Goal: Task Accomplishment & Management: Manage account settings

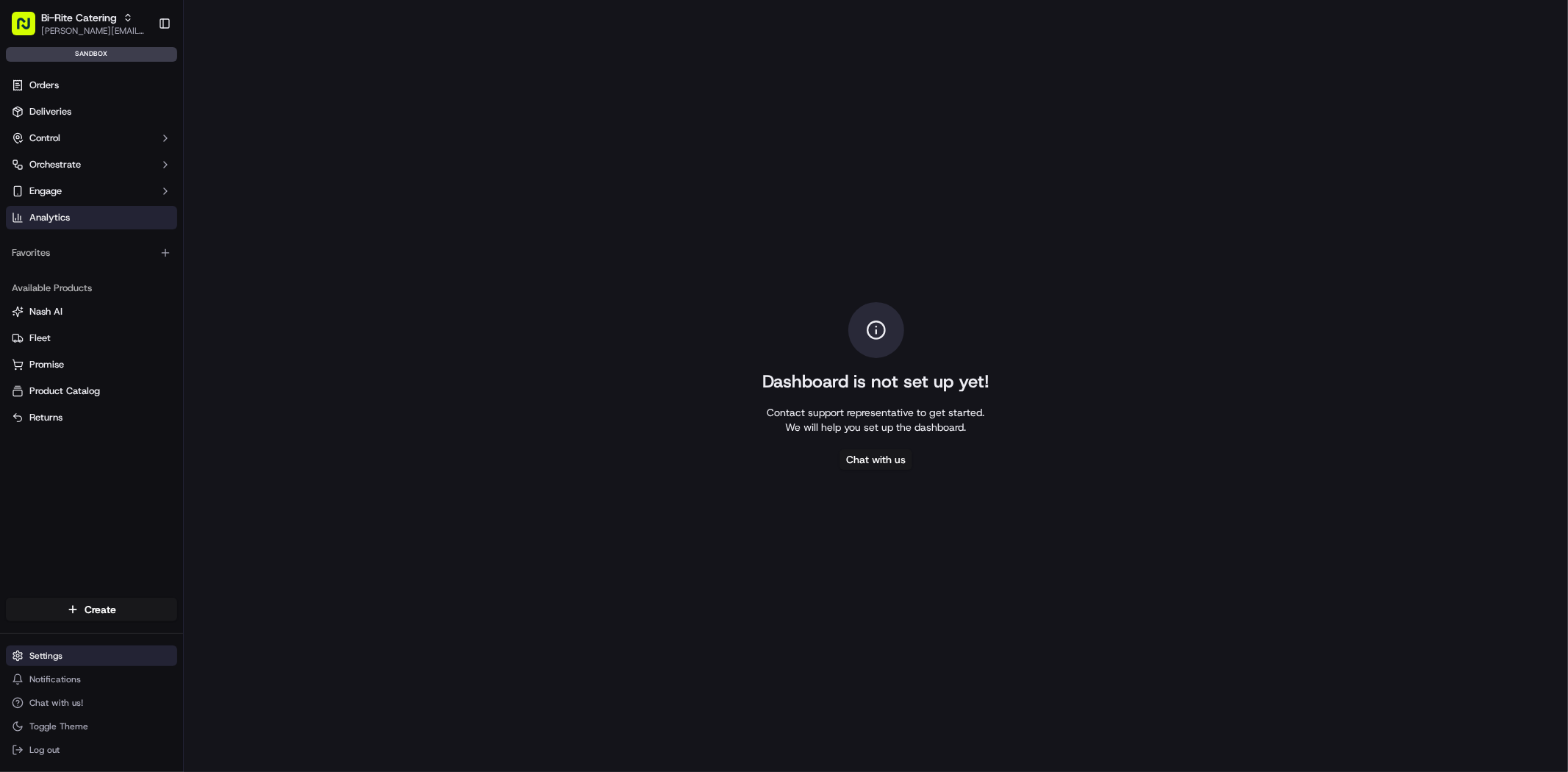
click at [115, 664] on html "Bi-Rite Catering [PERSON_NAME][EMAIL_ADDRESS][DOMAIN_NAME] Toggle Sidebar sandb…" at bounding box center [784, 386] width 1568 height 772
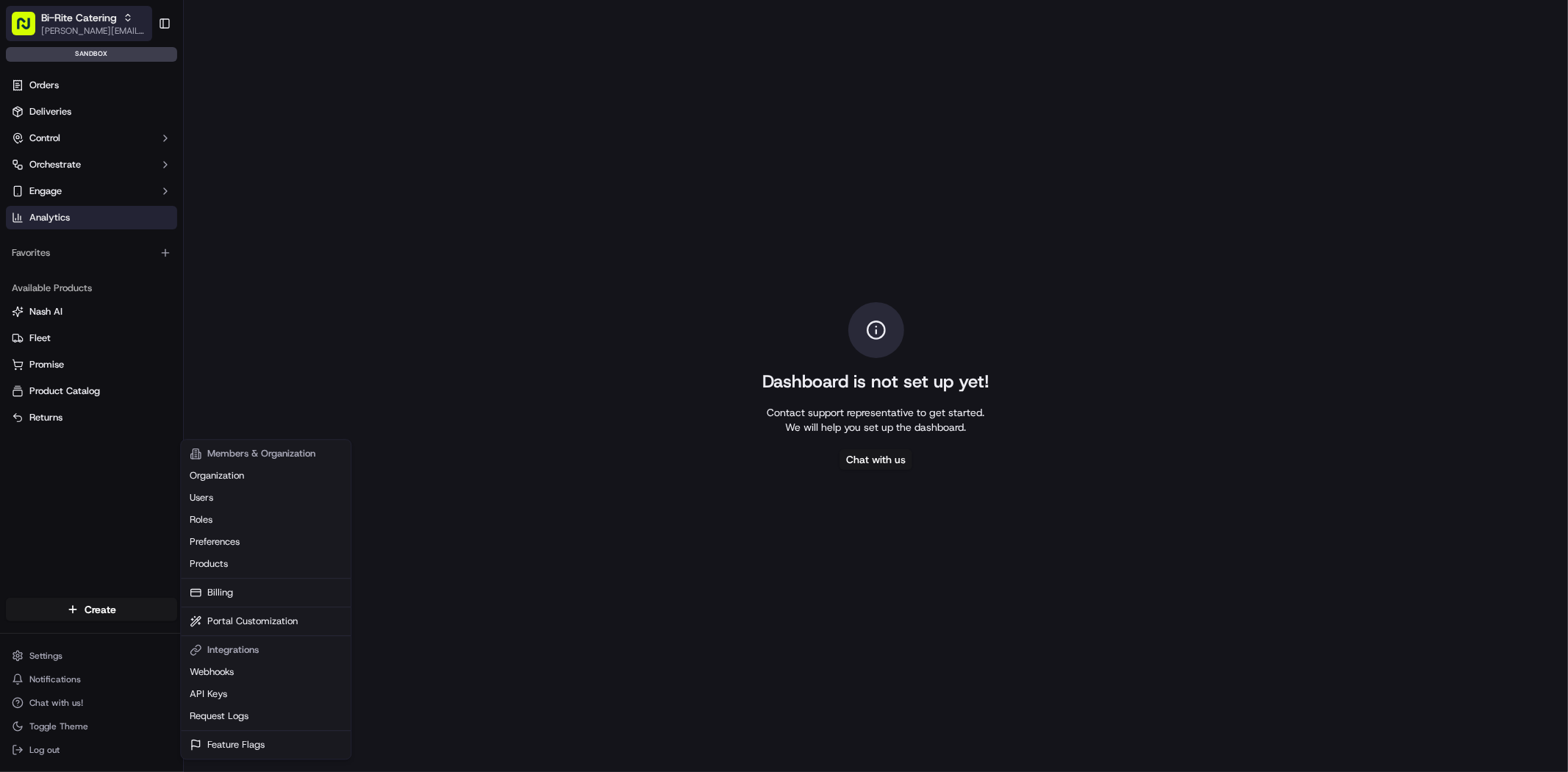
click at [82, 8] on html "Bi-Rite Catering [PERSON_NAME][EMAIL_ADDRESS][DOMAIN_NAME] Toggle Sidebar sandb…" at bounding box center [784, 386] width 1568 height 772
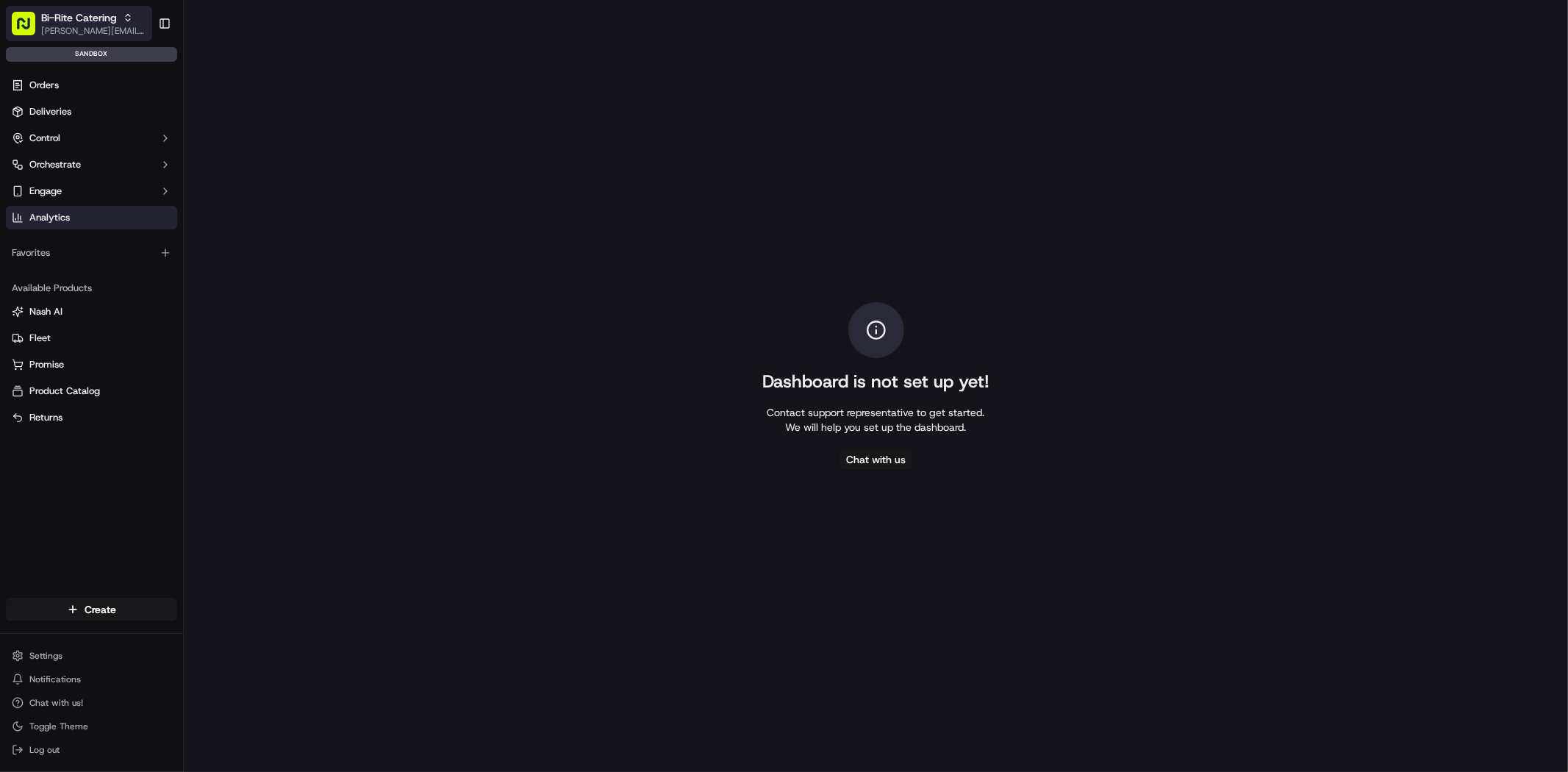
click at [83, 20] on span "Bi-Rite Catering" at bounding box center [79, 17] width 75 height 15
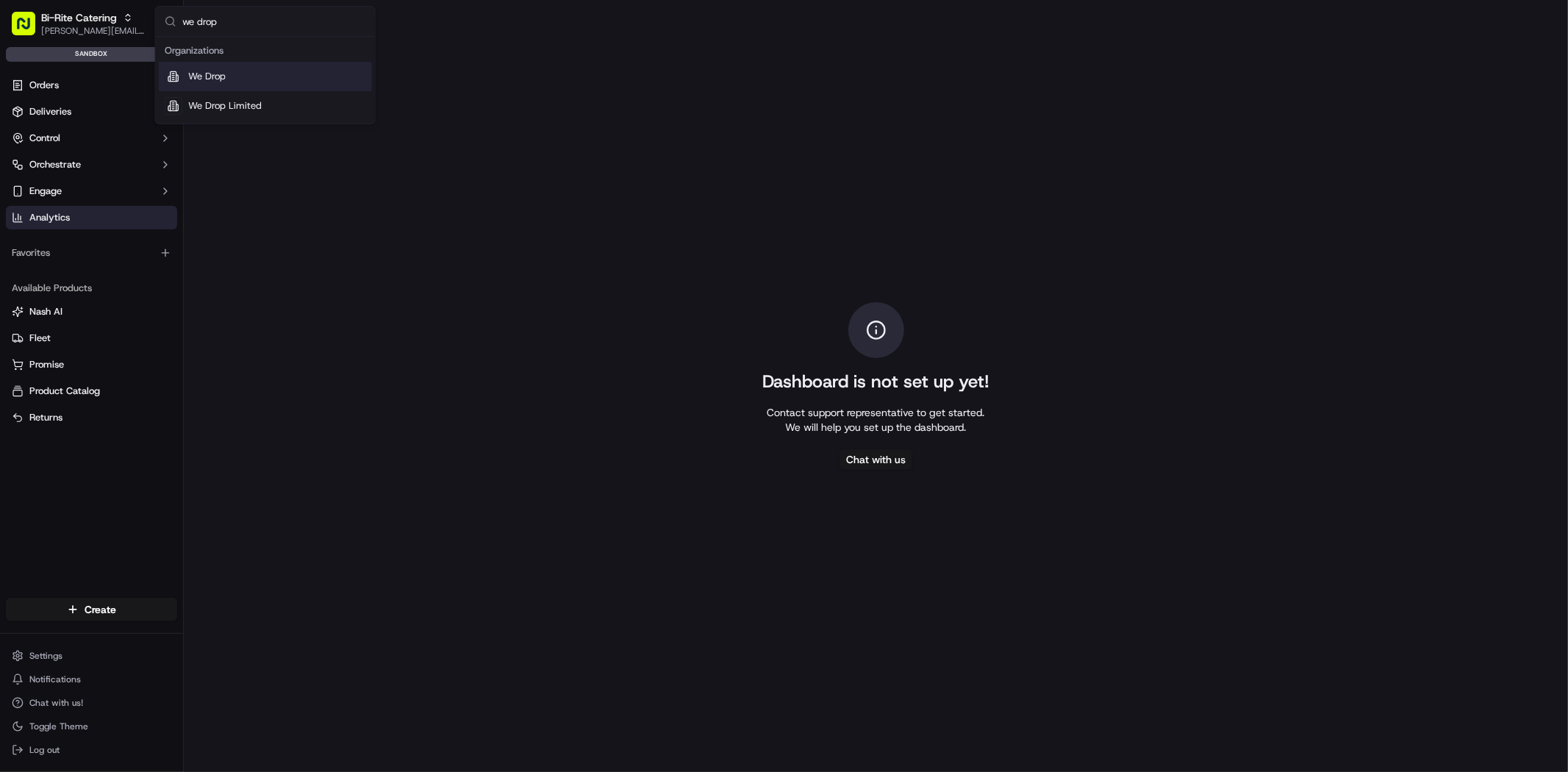
type input "we drop"
click at [200, 73] on span "We Drop" at bounding box center [207, 76] width 38 height 13
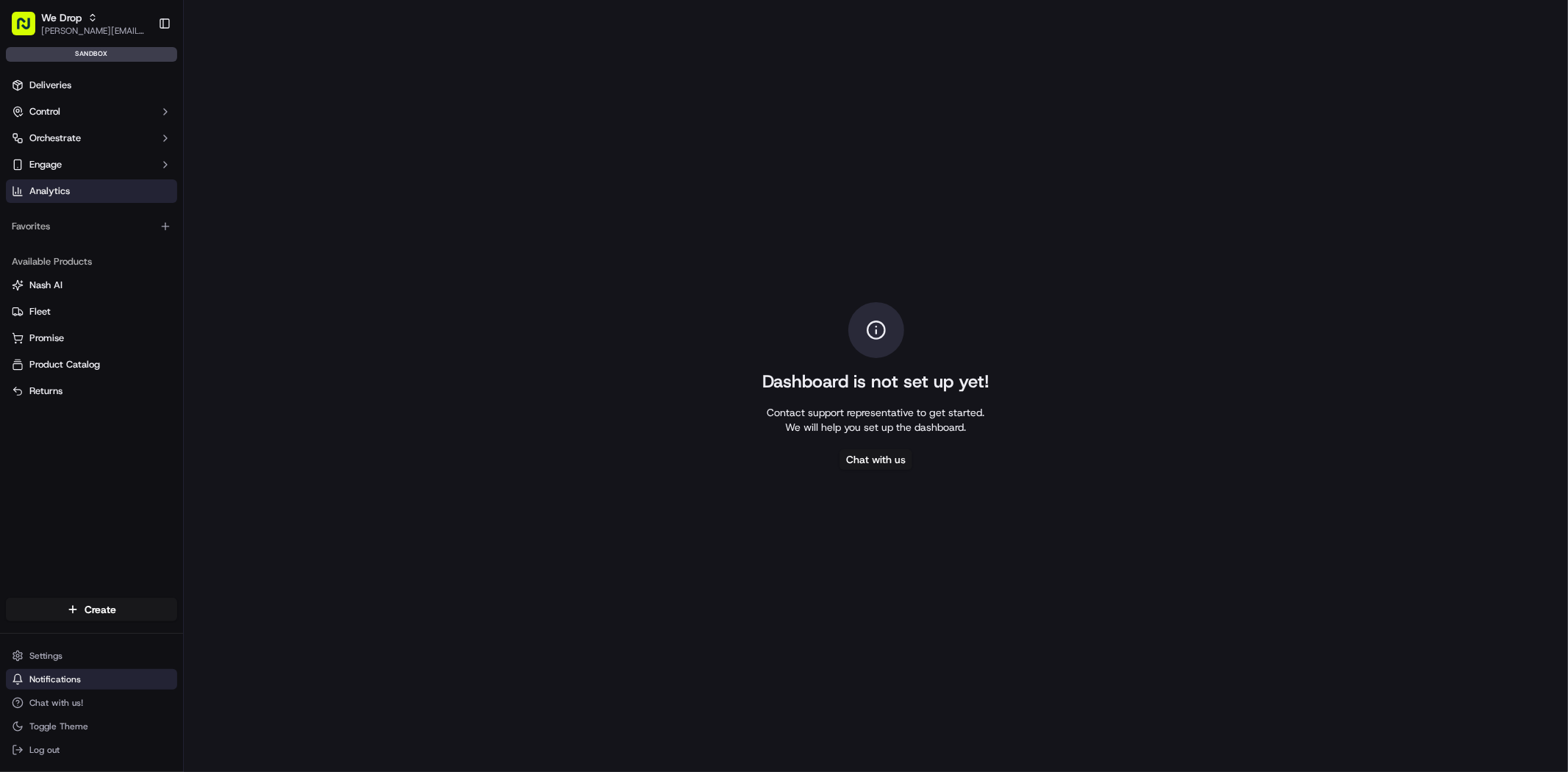
click at [64, 673] on span "Notifications" at bounding box center [55, 679] width 52 height 12
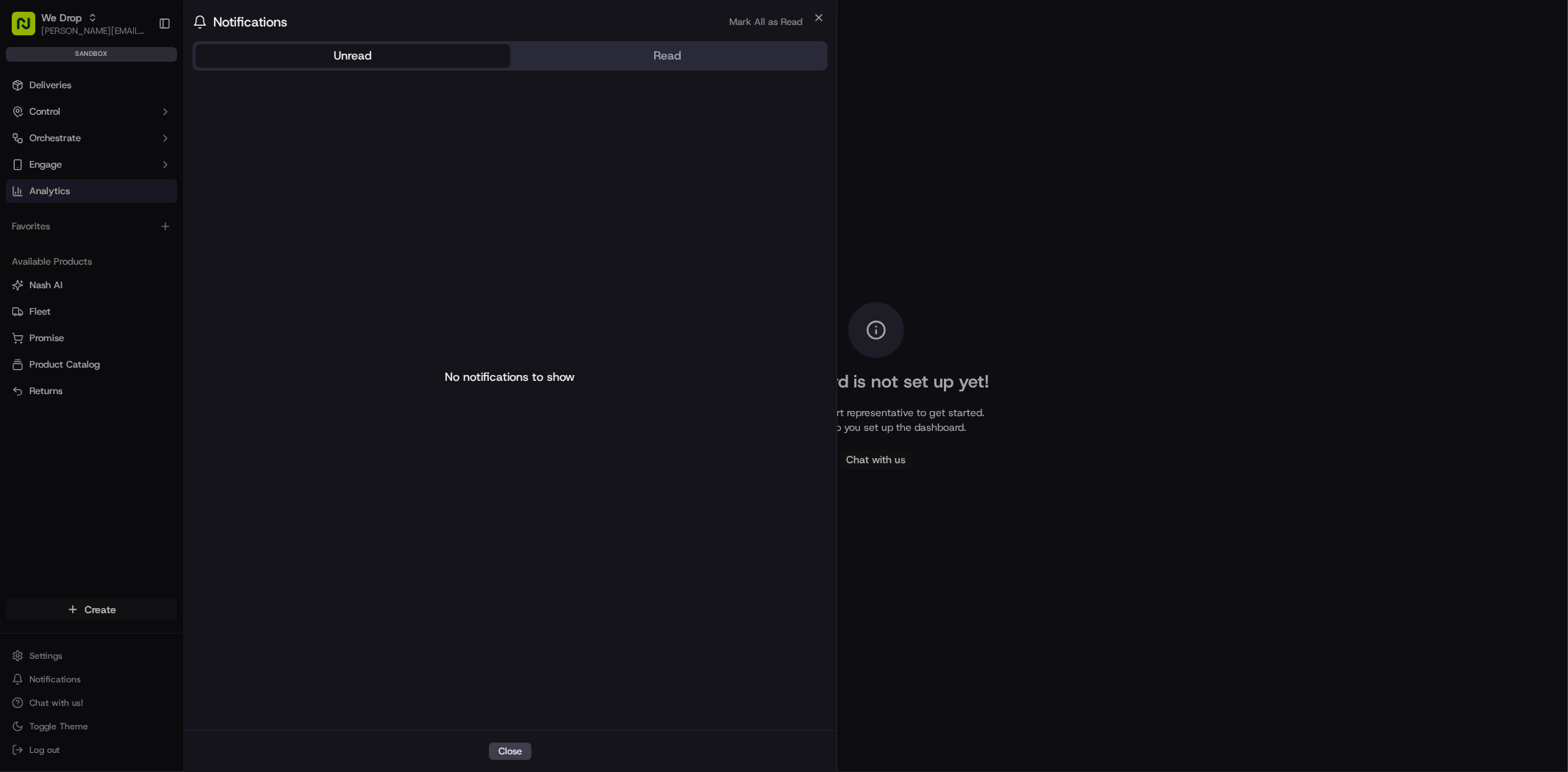
click at [192, 654] on div "No notifications to show" at bounding box center [510, 376] width 635 height 612
click at [59, 649] on body "We Drop [PERSON_NAME][EMAIL_ADDRESS][DOMAIN_NAME] Toggle Sidebar sandbox Delive…" at bounding box center [784, 386] width 1568 height 772
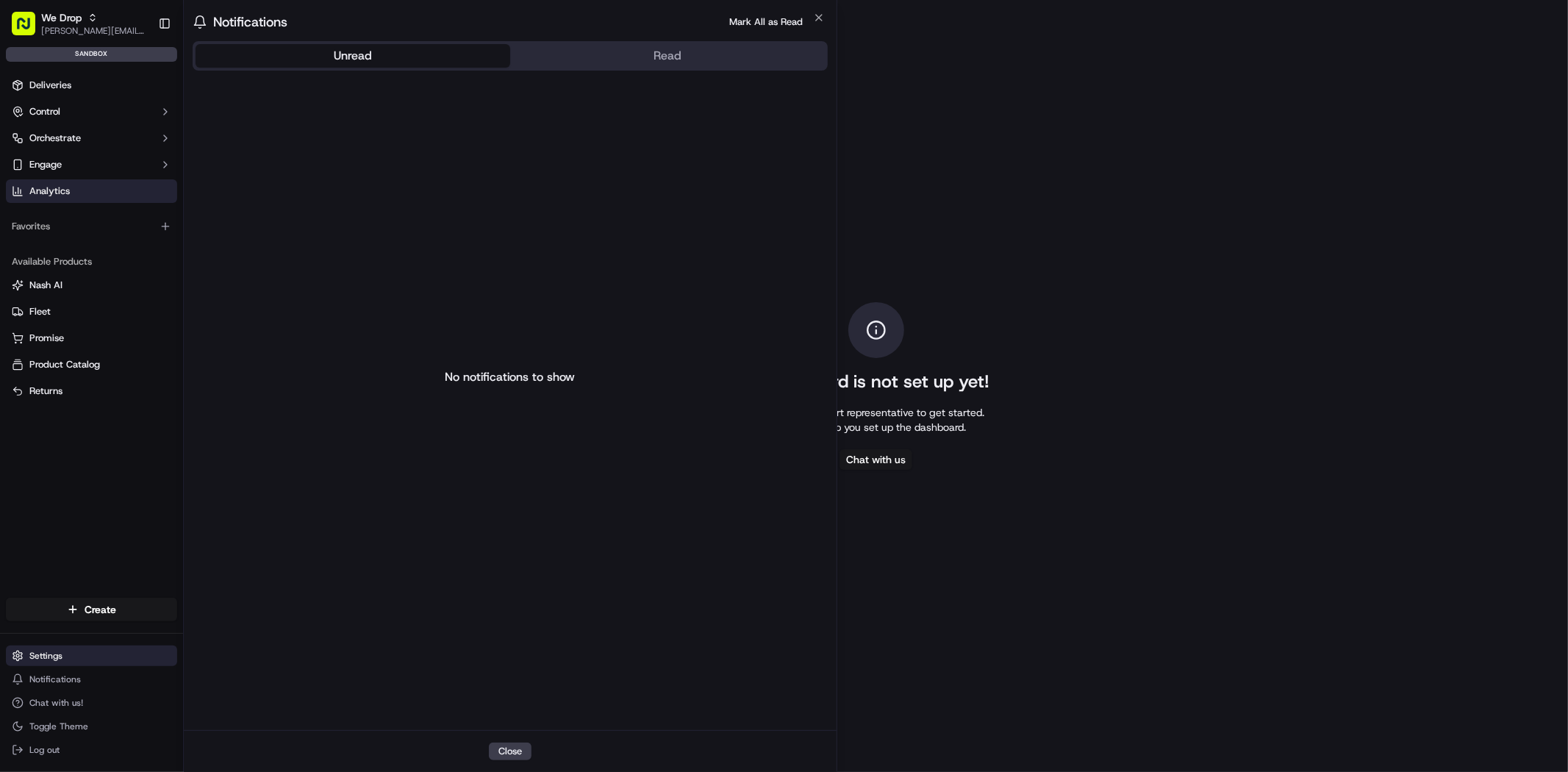
click at [52, 660] on html "We Drop [PERSON_NAME][EMAIL_ADDRESS][DOMAIN_NAME] Toggle Sidebar sandbox Delive…" at bounding box center [784, 386] width 1568 height 772
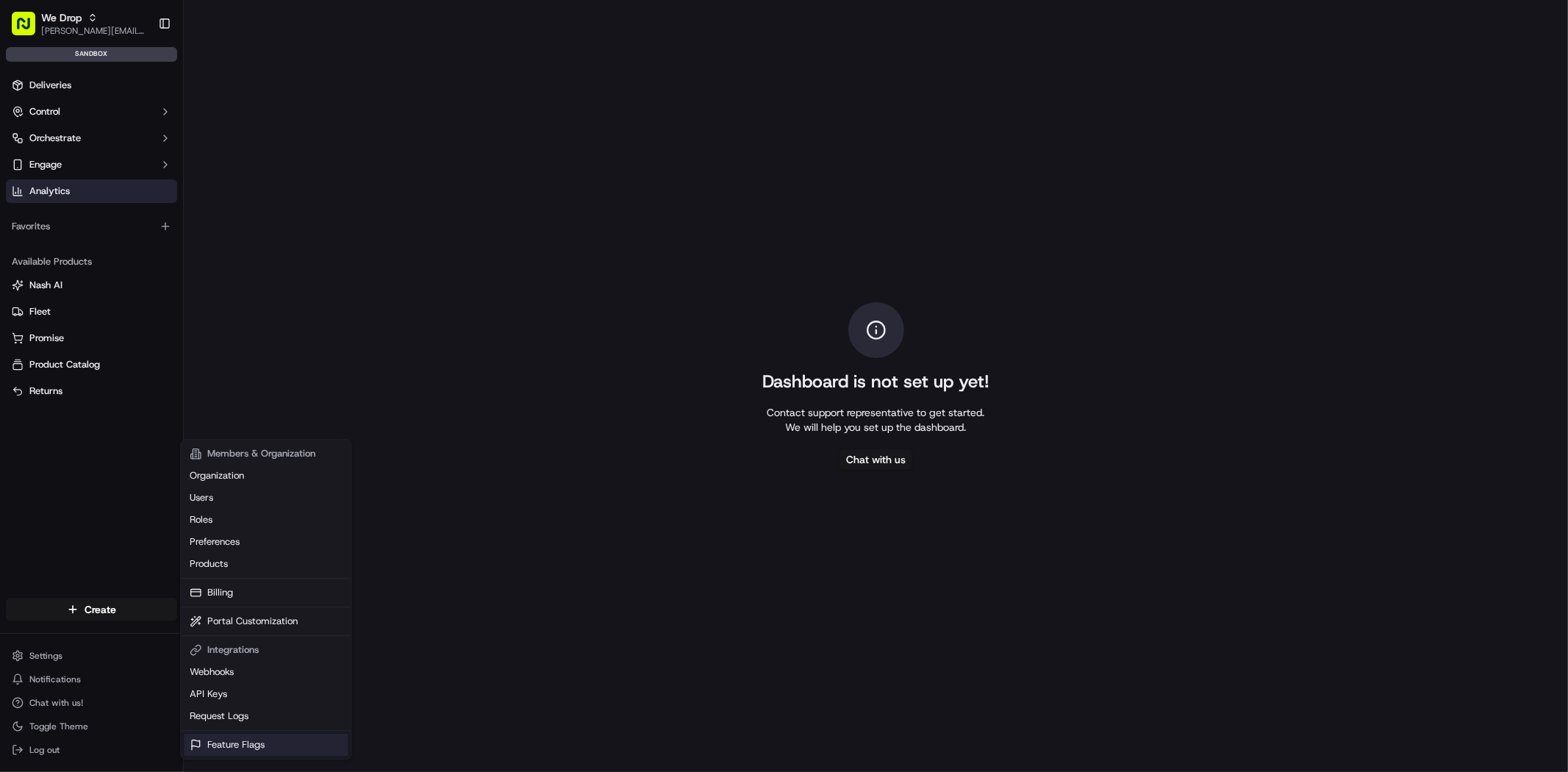
click at [303, 742] on link "Feature Flags" at bounding box center [266, 745] width 164 height 22
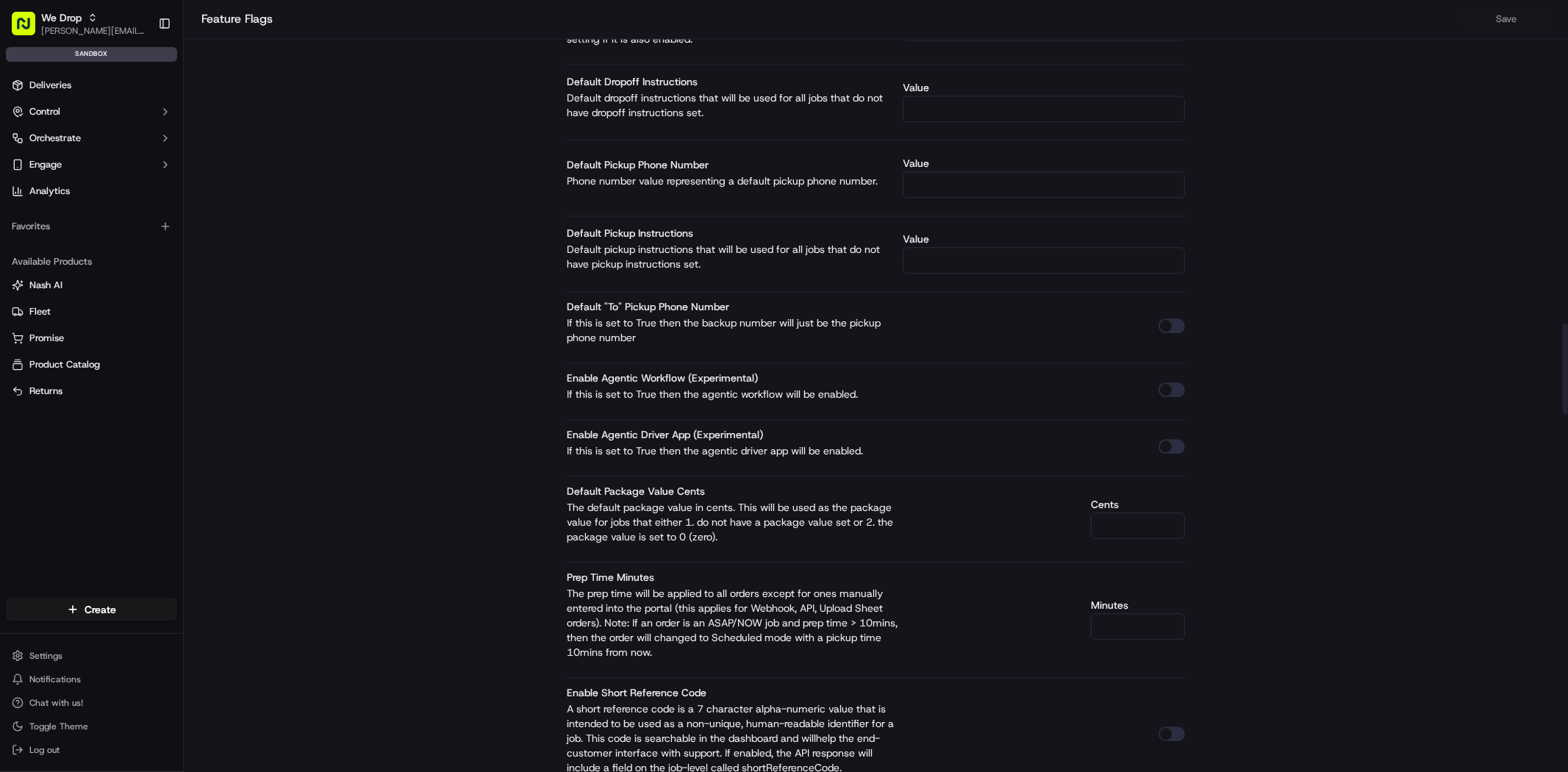
scroll to position [3008, 0]
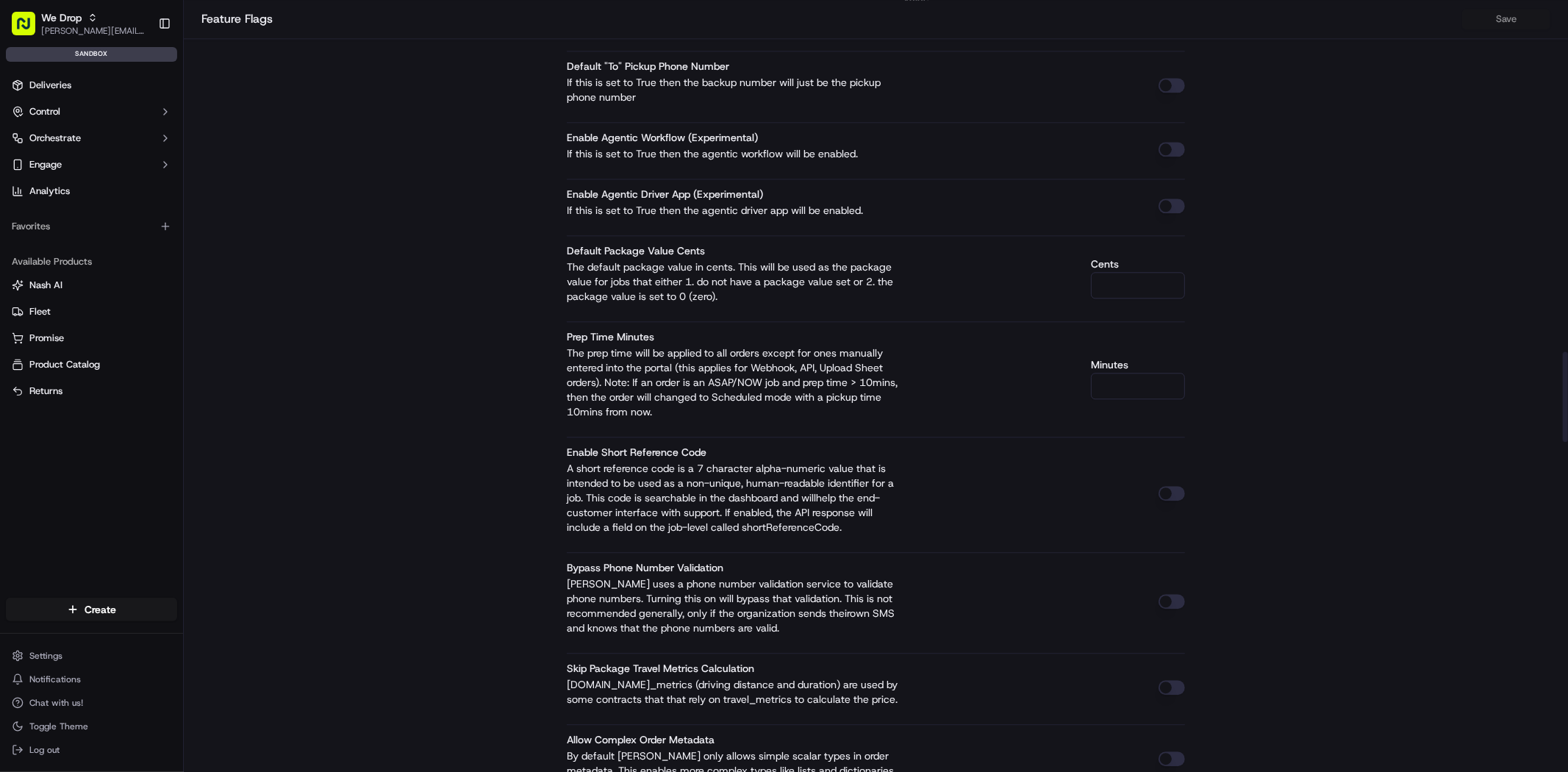
click at [1171, 486] on button "button" at bounding box center [1172, 493] width 27 height 15
copy label "Enable Short Reference Code"
drag, startPoint x: 716, startPoint y: 441, endPoint x: 562, endPoint y: 433, distance: 154.2
click at [562, 433] on div "This screen is only visible to [PERSON_NAME] superusers. It is used to enable/d…" at bounding box center [876, 337] width 654 height 6577
